Goal: Find specific page/section: Find specific page/section

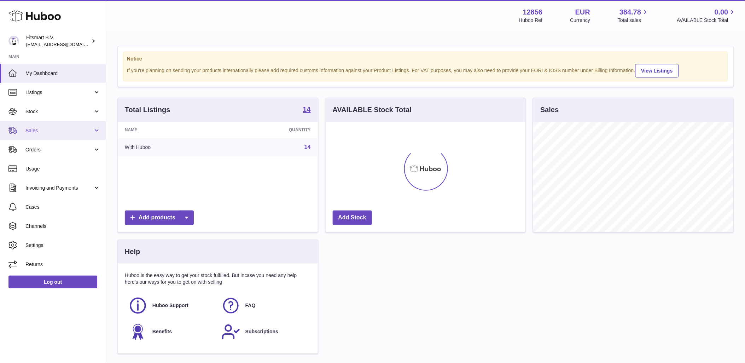
scroll to position [110, 200]
click at [38, 134] on link "Sales" at bounding box center [53, 130] width 106 height 19
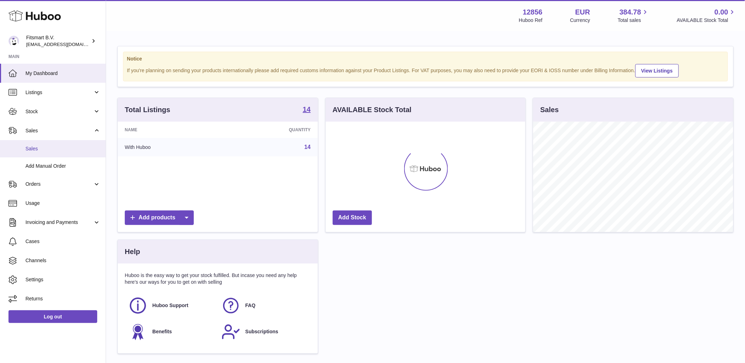
click at [41, 143] on link "Sales" at bounding box center [53, 148] width 106 height 17
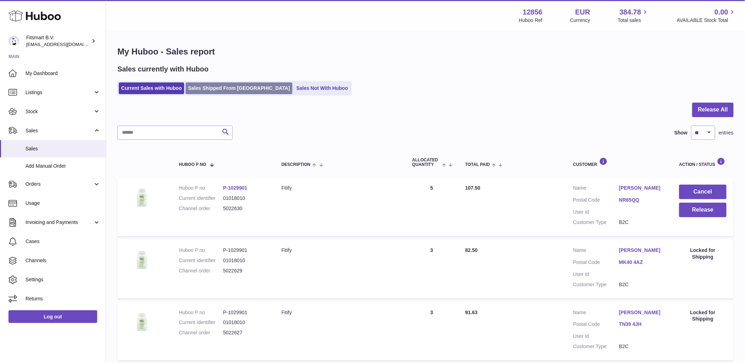
click at [234, 92] on link "Sales Shipped From [GEOGRAPHIC_DATA]" at bounding box center [239, 88] width 107 height 12
